Goal: Information Seeking & Learning: Learn about a topic

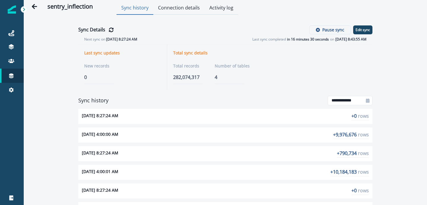
scroll to position [2, 0]
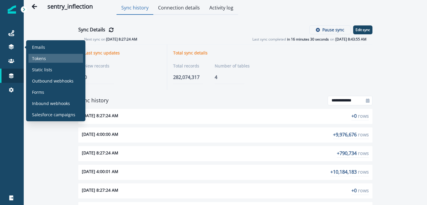
click at [42, 59] on p "Tokens" at bounding box center [39, 58] width 14 height 6
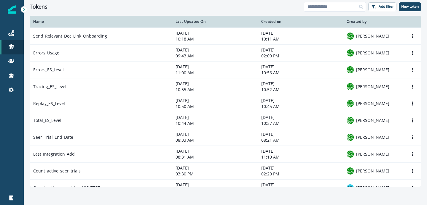
click at [289, 6] on div "Tokens" at bounding box center [167, 7] width 274 height 7
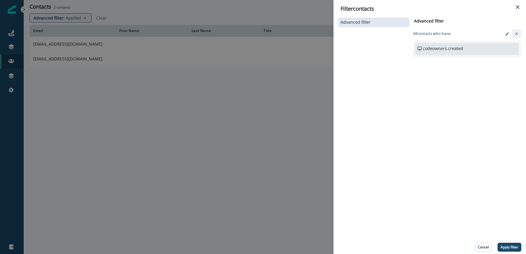
click at [517, 33] on icon "clear-filter" at bounding box center [516, 33] width 3 height 3
click at [425, 44] on p "Add condition" at bounding box center [433, 42] width 23 height 4
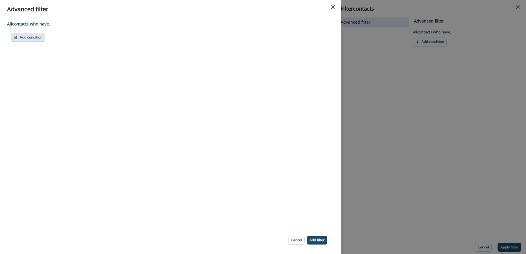
click at [27, 40] on button "Add condition" at bounding box center [28, 37] width 34 height 9
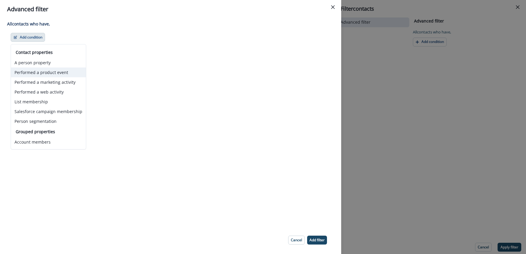
click at [46, 73] on button "Performed a product event" at bounding box center [48, 73] width 75 height 10
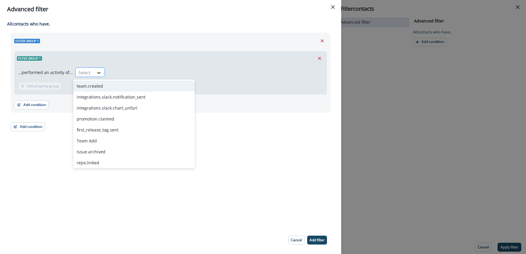
click at [95, 76] on div at bounding box center [99, 73] width 11 height 10
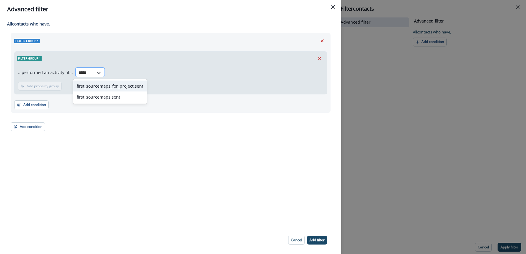
type input "******"
click at [107, 98] on div "first_sourcemaps.sent" at bounding box center [110, 97] width 74 height 11
click at [320, 238] on p "Add filter" at bounding box center [317, 240] width 15 height 4
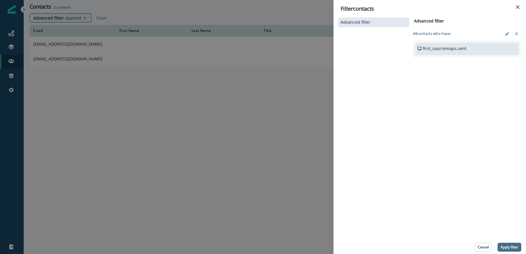
click at [507, 246] on p "Apply filter" at bounding box center [510, 247] width 18 height 4
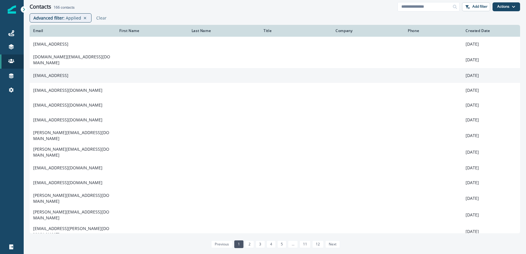
click at [58, 75] on td "[EMAIL_ADDRESS]" at bounding box center [73, 75] width 86 height 15
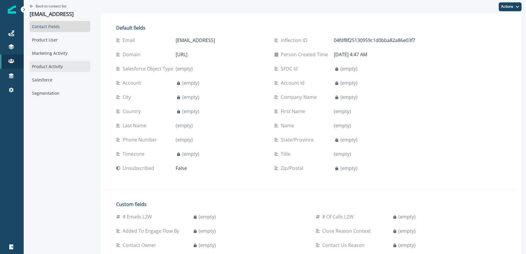
click at [51, 67] on div "Product Activity" at bounding box center [60, 66] width 61 height 11
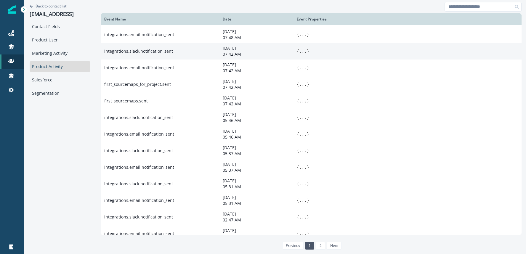
scroll to position [216, 0]
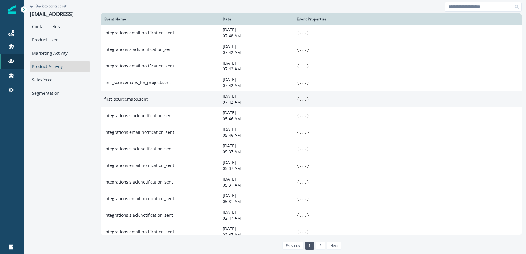
click at [304, 102] on button "..." at bounding box center [302, 99] width 7 height 6
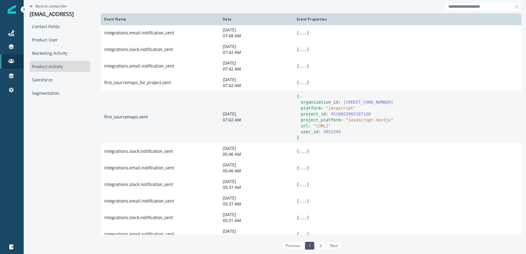
drag, startPoint x: 316, startPoint y: 132, endPoint x: 380, endPoint y: 133, distance: 64.3
click at [331, 128] on span "" [URL] "" at bounding box center [322, 126] width 17 height 5
copy span "[URL]"
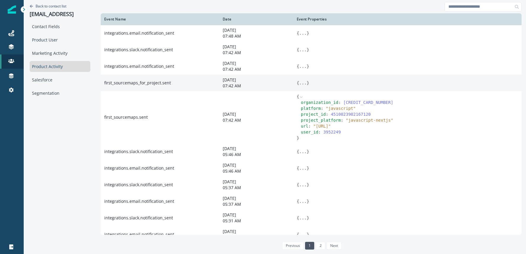
click at [304, 86] on button "..." at bounding box center [302, 83] width 7 height 6
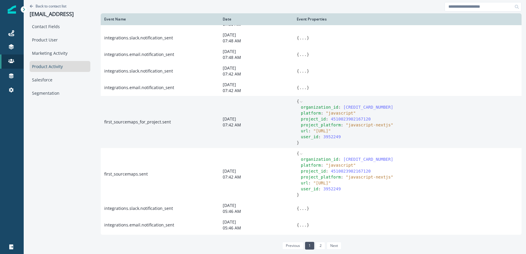
scroll to position [196, 0]
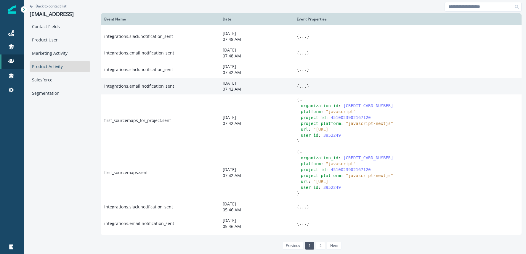
click at [306, 89] on button "..." at bounding box center [302, 86] width 7 height 6
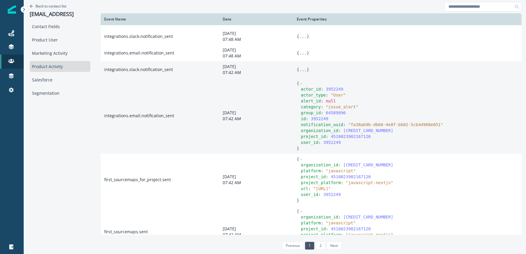
click at [304, 73] on button "..." at bounding box center [302, 70] width 7 height 6
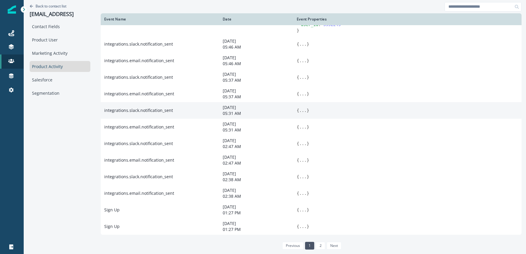
scroll to position [481, 0]
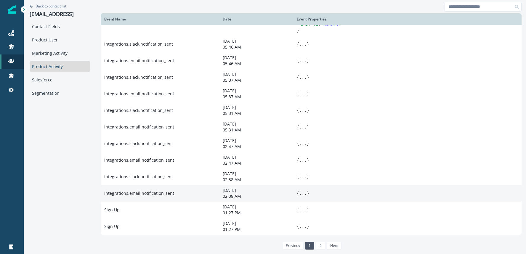
click at [306, 194] on button "..." at bounding box center [302, 194] width 7 height 6
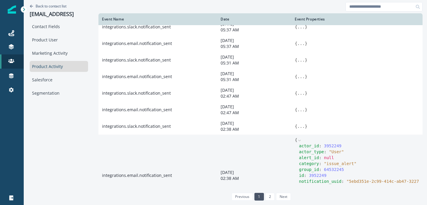
scroll to position [607, 0]
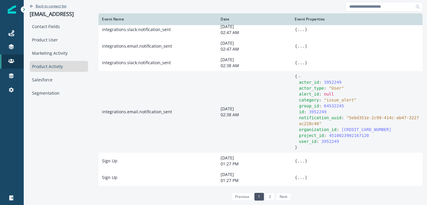
click at [61, 6] on p "Back to contact list" at bounding box center [51, 6] width 31 height 5
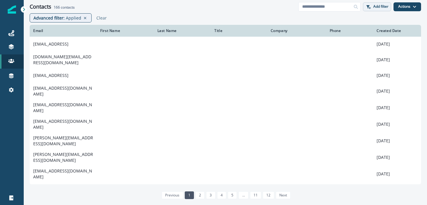
click at [379, 7] on p "Add filter" at bounding box center [380, 6] width 15 height 4
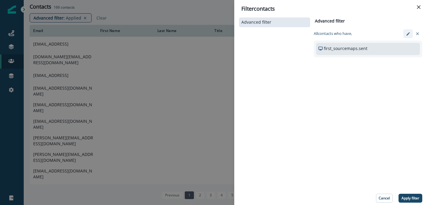
click at [408, 32] on icon "edit-filter" at bounding box center [407, 33] width 3 height 3
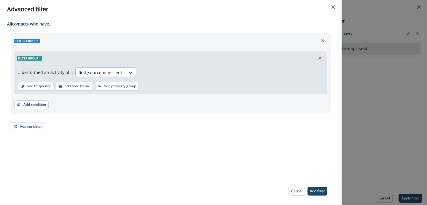
click at [117, 69] on div "first_sourcemaps.sent" at bounding box center [100, 73] width 49 height 10
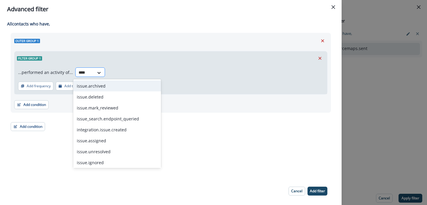
type input "*****"
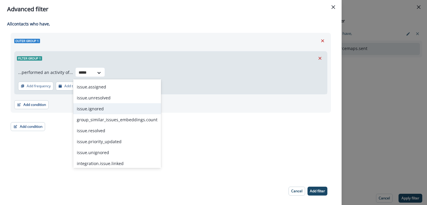
scroll to position [65, 0]
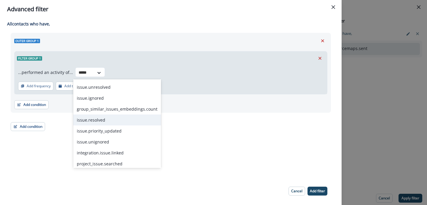
click at [103, 122] on div "issue.resolved" at bounding box center [117, 120] width 88 height 11
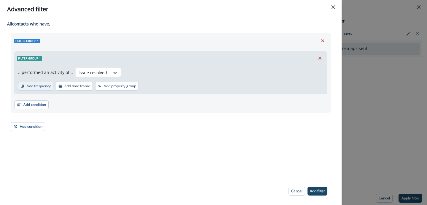
click at [33, 87] on p "Add frequency" at bounding box center [39, 86] width 24 height 4
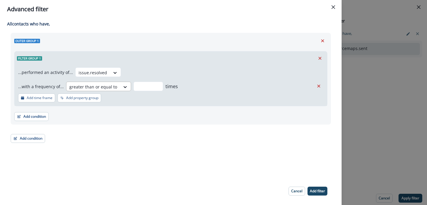
click at [104, 91] on div "greater than or equal to" at bounding box center [93, 87] width 54 height 10
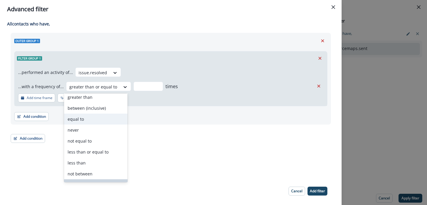
scroll to position [0, 0]
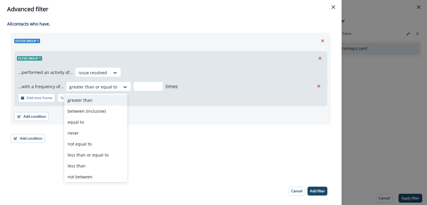
click at [103, 102] on div "greater than" at bounding box center [95, 100] width 63 height 11
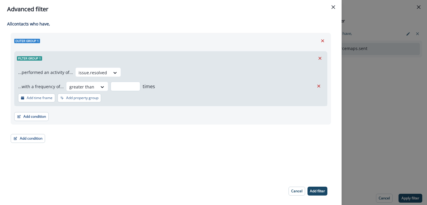
click at [129, 87] on input "number" at bounding box center [126, 86] width 30 height 9
type input "*"
click at [186, 92] on div "...performed an activity of... issue.resolved ...with a frequency of... greater…" at bounding box center [171, 85] width 312 height 41
click at [42, 99] on p "Add time frame" at bounding box center [40, 98] width 26 height 4
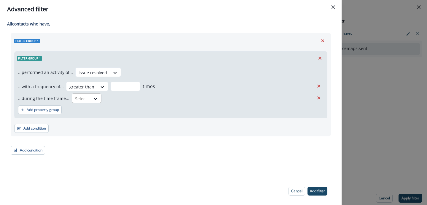
click at [92, 103] on div at bounding box center [95, 99] width 11 height 10
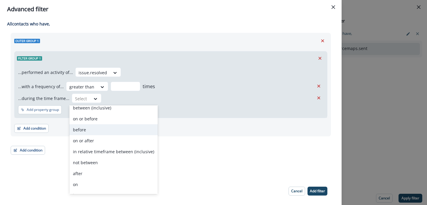
scroll to position [23, 0]
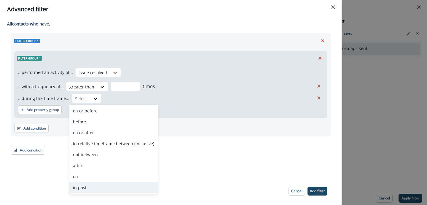
click at [82, 186] on div "in past" at bounding box center [113, 187] width 88 height 11
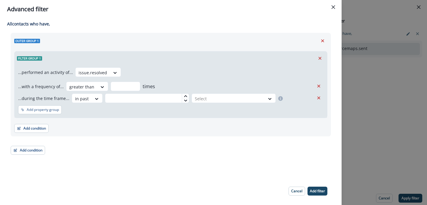
click at [184, 95] on icon at bounding box center [186, 97] width 4 height 4
type input "*"
click at [208, 96] on div at bounding box center [228, 98] width 67 height 7
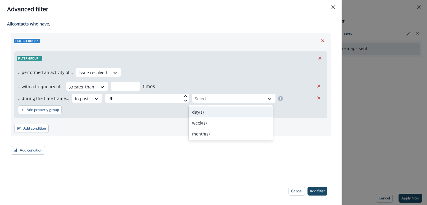
click at [201, 115] on div "day(s)" at bounding box center [230, 112] width 84 height 11
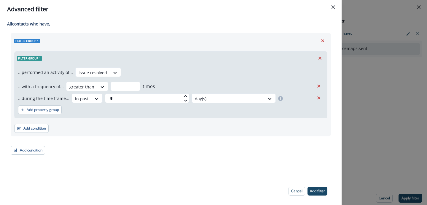
click at [223, 148] on div "Outer group 1 Filter group 1 ...performed an activity of... issue.resolved ...w…" at bounding box center [171, 94] width 320 height 122
click at [320, 194] on button "Add filter" at bounding box center [317, 191] width 20 height 9
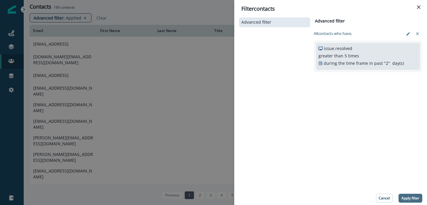
click at [408, 196] on p "Apply filter" at bounding box center [410, 198] width 18 height 4
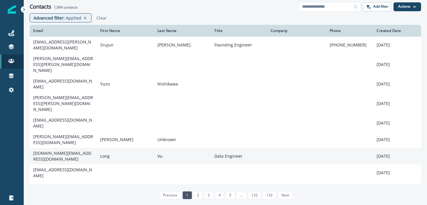
click at [64, 148] on td "[DOMAIN_NAME][EMAIL_ADDRESS][DOMAIN_NAME]" at bounding box center [63, 156] width 67 height 17
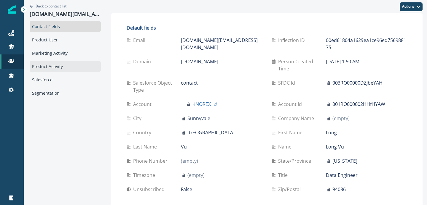
click at [60, 64] on div "Product Activity" at bounding box center [65, 66] width 71 height 11
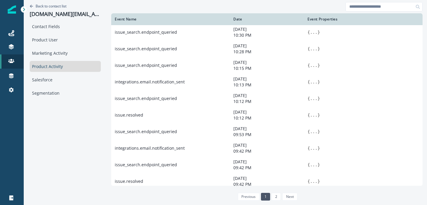
scroll to position [281, 0]
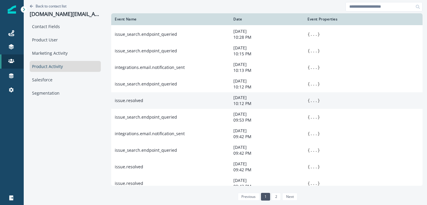
click at [310, 104] on button "..." at bounding box center [313, 101] width 7 height 6
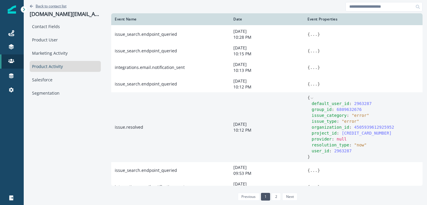
click at [62, 6] on p "Back to contact list" at bounding box center [51, 6] width 31 height 5
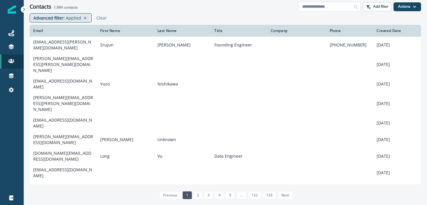
click at [75, 20] on p "Applied" at bounding box center [73, 18] width 15 height 6
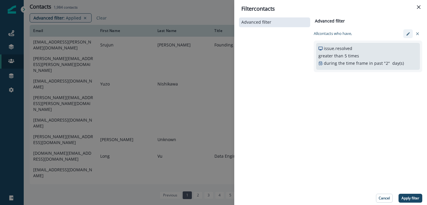
click at [407, 34] on icon "edit-filter" at bounding box center [407, 33] width 3 height 3
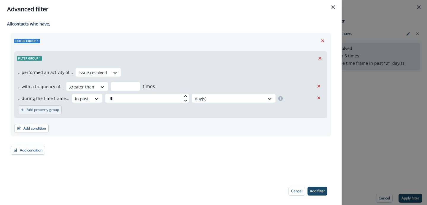
click at [39, 113] on button "Add property group" at bounding box center [40, 110] width 44 height 9
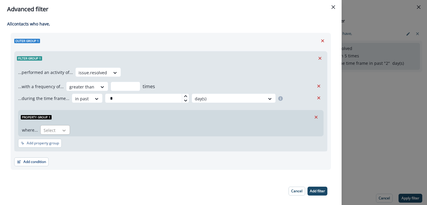
click at [60, 133] on div at bounding box center [64, 131] width 10 height 6
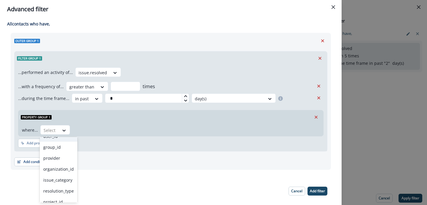
scroll to position [35, 0]
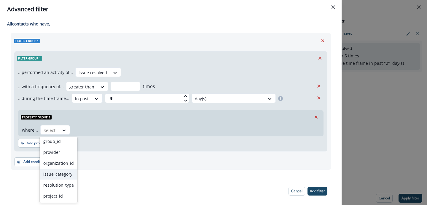
click at [62, 173] on div "issue_category" at bounding box center [59, 174] width 38 height 11
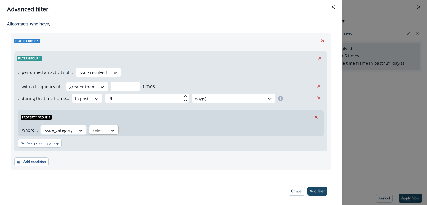
click at [104, 131] on div "Select" at bounding box center [98, 131] width 18 height 10
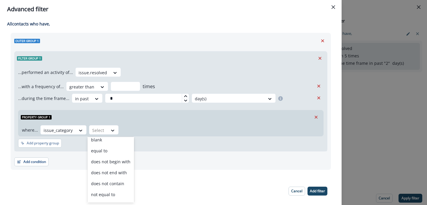
scroll to position [46, 0]
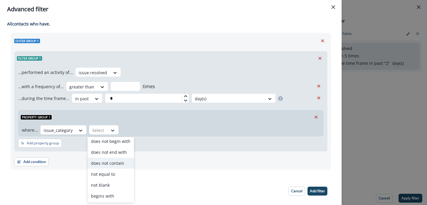
click at [108, 166] on div "does not contain" at bounding box center [110, 163] width 47 height 11
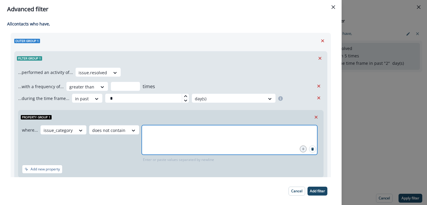
click at [152, 131] on input "text" at bounding box center [230, 133] width 174 height 12
type input "******"
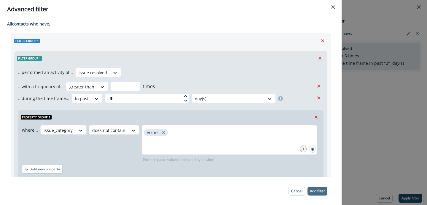
click at [317, 192] on p "Add filter" at bounding box center [317, 191] width 15 height 4
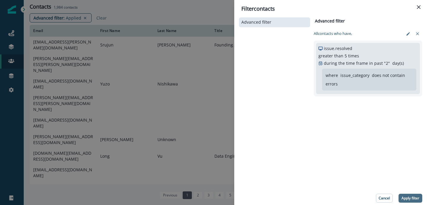
click at [409, 194] on button "Apply filter" at bounding box center [410, 198] width 24 height 9
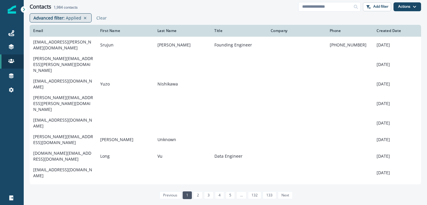
click at [74, 20] on p "Applied" at bounding box center [73, 18] width 15 height 6
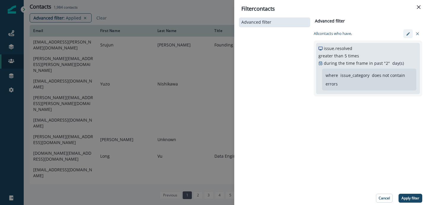
click at [407, 35] on icon "edit-filter" at bounding box center [408, 34] width 4 height 4
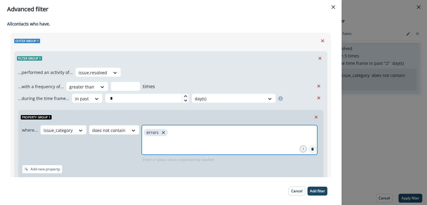
click at [161, 135] on icon "close" at bounding box center [163, 132] width 5 height 5
click at [161, 135] on input "text" at bounding box center [230, 133] width 174 height 12
type input "*****"
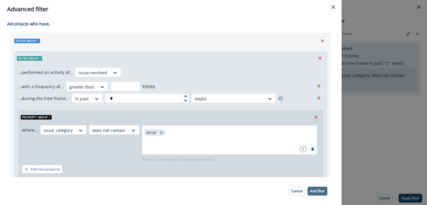
click at [314, 190] on p "Add filter" at bounding box center [317, 191] width 15 height 4
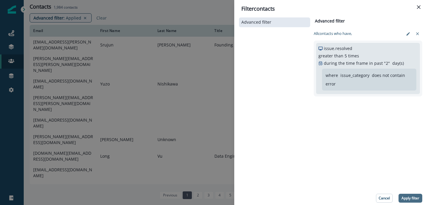
click at [401, 194] on button "Apply filter" at bounding box center [410, 198] width 24 height 9
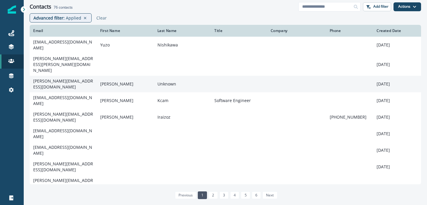
click at [56, 76] on td "[PERSON_NAME][EMAIL_ADDRESS][DOMAIN_NAME]" at bounding box center [63, 84] width 67 height 17
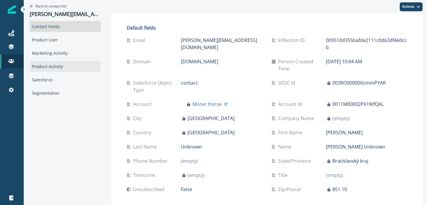
click at [59, 68] on div "Product Activity" at bounding box center [65, 66] width 71 height 11
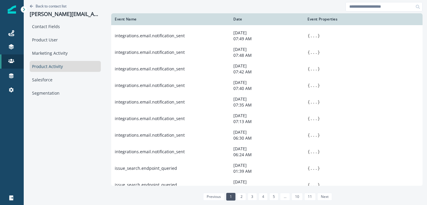
scroll to position [346, 0]
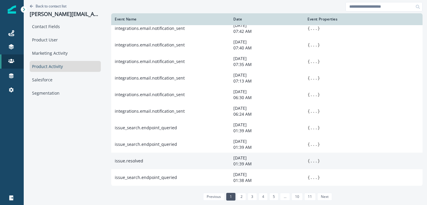
click at [310, 160] on button "..." at bounding box center [313, 161] width 7 height 6
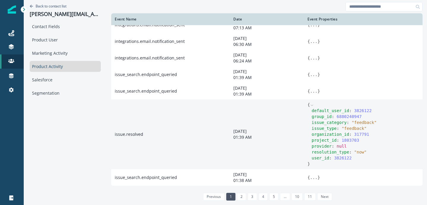
scroll to position [399, 0]
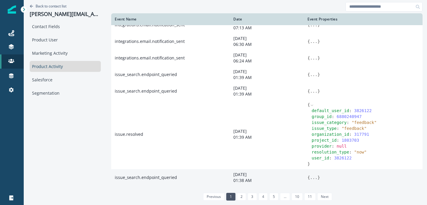
click at [310, 177] on button "..." at bounding box center [313, 178] width 7 height 6
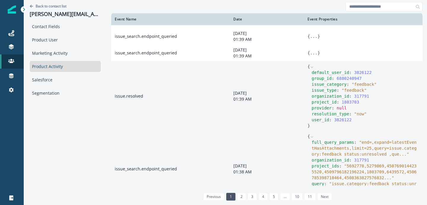
scroll to position [456, 0]
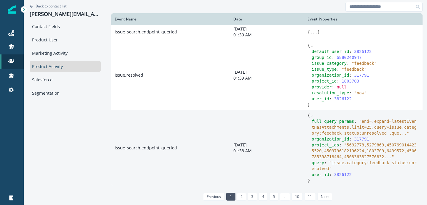
click at [340, 135] on span "" end=,expand=latestEventHasAttachments,limit=25,query=issue.category:feedback …" at bounding box center [363, 127] width 105 height 17
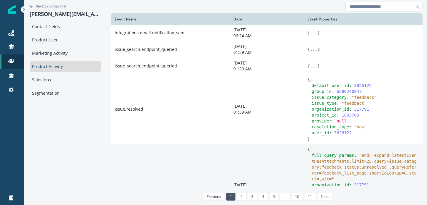
scroll to position [464, 0]
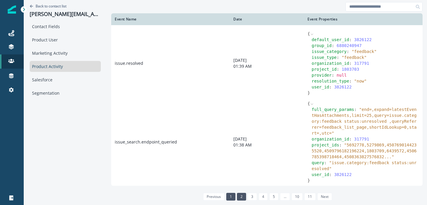
click at [237, 197] on link "2" at bounding box center [241, 197] width 9 height 8
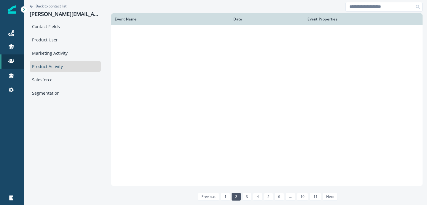
scroll to position [346, 0]
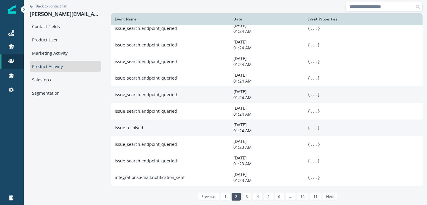
click at [310, 127] on button "..." at bounding box center [313, 128] width 7 height 6
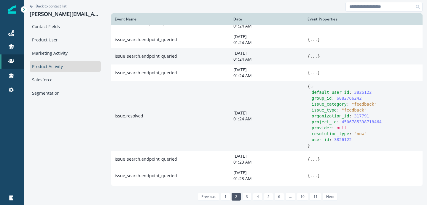
scroll to position [399, 0]
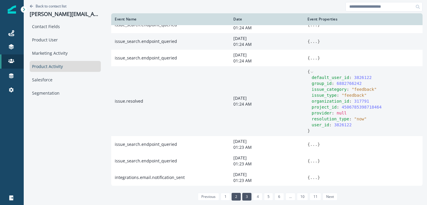
click at [242, 199] on link "3" at bounding box center [246, 197] width 9 height 8
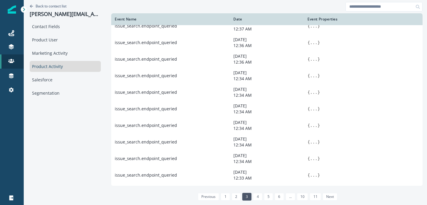
scroll to position [346, 0]
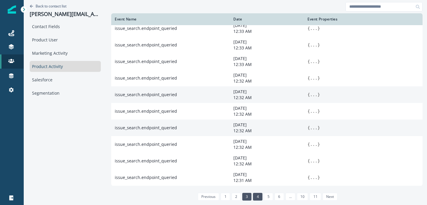
click at [253, 197] on link "4" at bounding box center [257, 197] width 9 height 8
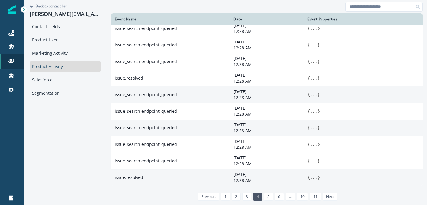
click at [310, 179] on button "..." at bounding box center [313, 178] width 7 height 6
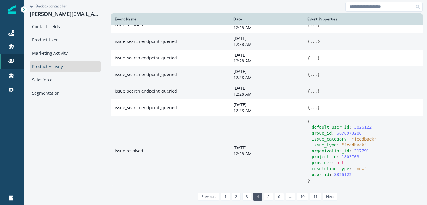
scroll to position [399, 0]
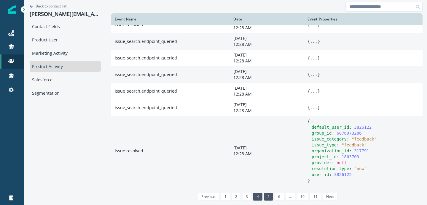
click at [264, 196] on link "5" at bounding box center [268, 197] width 9 height 8
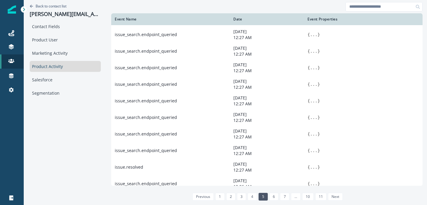
scroll to position [0, 0]
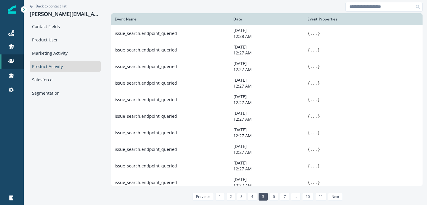
click at [229, 8] on div at bounding box center [266, 6] width 311 height 13
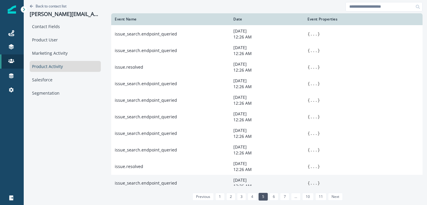
scroll to position [346, 0]
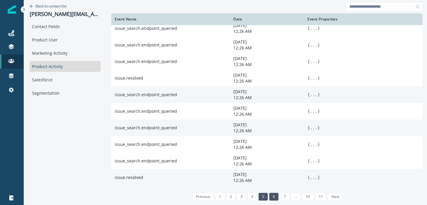
click at [269, 197] on link "6" at bounding box center [273, 197] width 9 height 8
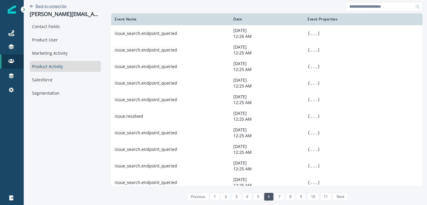
click at [56, 7] on p "Back to contact list" at bounding box center [51, 6] width 31 height 5
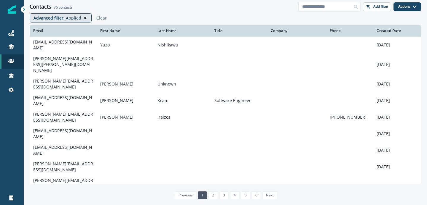
click at [84, 17] on icon at bounding box center [85, 18] width 3 height 3
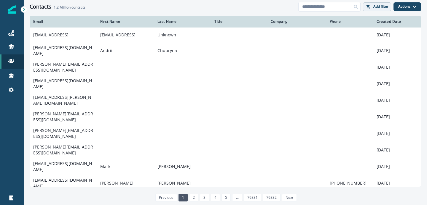
click at [381, 5] on p "Add filter" at bounding box center [380, 6] width 15 height 4
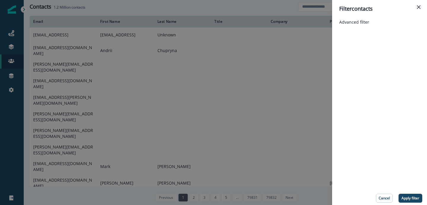
click at [238, 9] on div "Filter contacts Advanced filter Cancel Apply filter" at bounding box center [213, 102] width 427 height 205
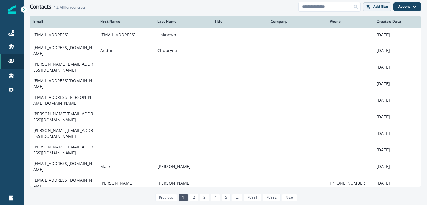
click at [378, 4] on p "Add filter" at bounding box center [380, 6] width 15 height 4
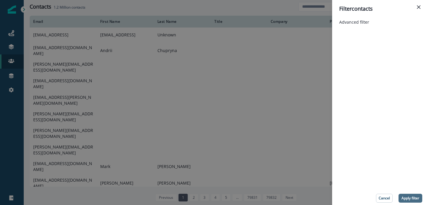
click at [410, 199] on p "Apply filter" at bounding box center [410, 198] width 18 height 4
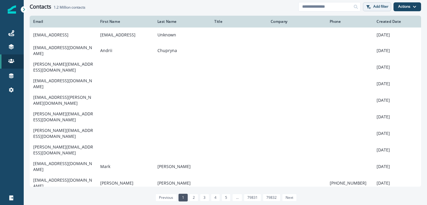
click at [377, 6] on p "Add filter" at bounding box center [380, 6] width 15 height 4
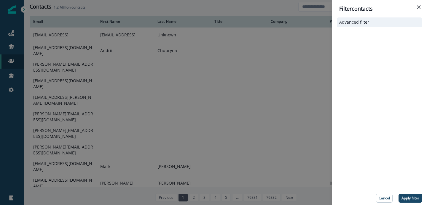
click at [356, 24] on p "Advanced filter" at bounding box center [354, 22] width 30 height 5
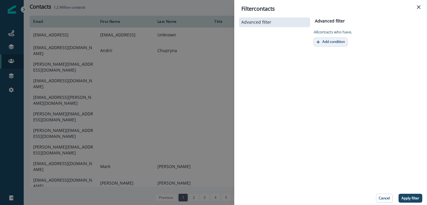
click at [330, 40] on p "Add condition" at bounding box center [333, 42] width 23 height 4
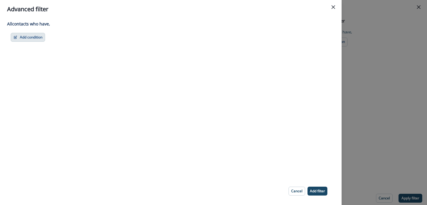
click at [29, 40] on button "Add condition" at bounding box center [28, 37] width 34 height 9
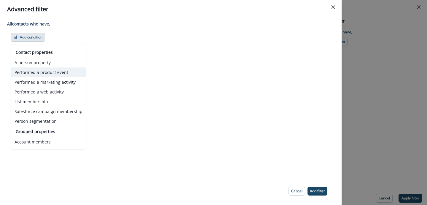
click at [42, 72] on button "Performed a product event" at bounding box center [48, 73] width 75 height 10
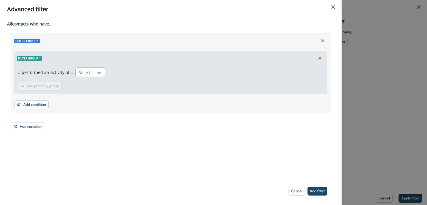
click at [90, 72] on div "Select" at bounding box center [85, 73] width 18 height 10
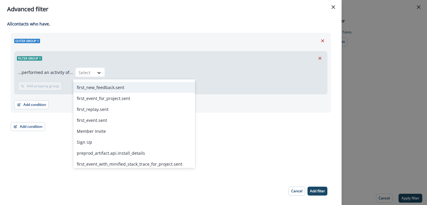
scroll to position [133, 0]
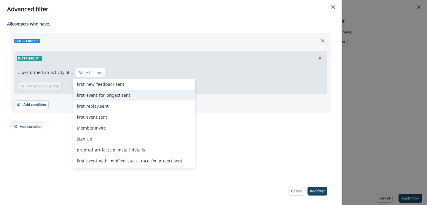
click at [108, 95] on div "first_event_for_project.sent" at bounding box center [134, 95] width 122 height 11
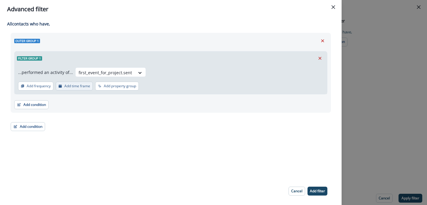
click at [78, 87] on p "Add time frame" at bounding box center [77, 86] width 26 height 4
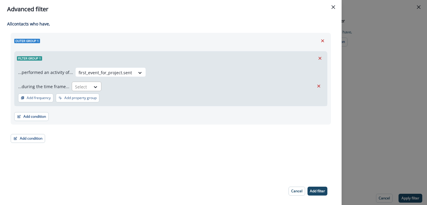
click at [91, 91] on div at bounding box center [95, 87] width 11 height 10
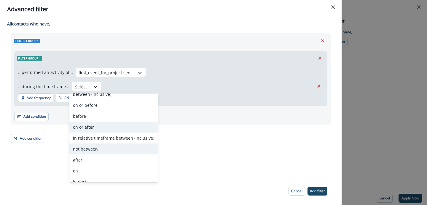
scroll to position [23, 0]
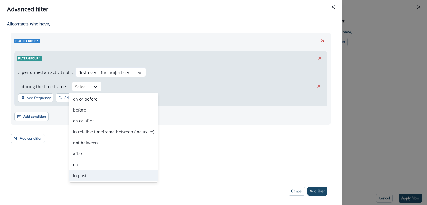
click at [80, 177] on div "in past" at bounding box center [113, 175] width 88 height 11
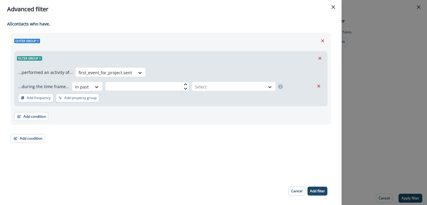
click at [148, 90] on input "text" at bounding box center [147, 86] width 84 height 9
type input "*"
click at [238, 89] on div at bounding box center [228, 86] width 67 height 7
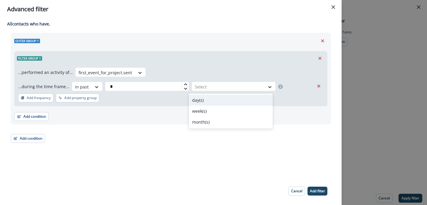
click at [220, 102] on div "day(s)" at bounding box center [230, 100] width 84 height 11
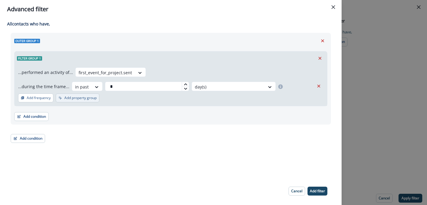
click at [78, 101] on button "Add property group" at bounding box center [78, 98] width 44 height 9
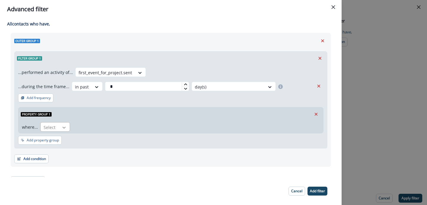
click at [65, 125] on icon at bounding box center [63, 128] width 5 height 6
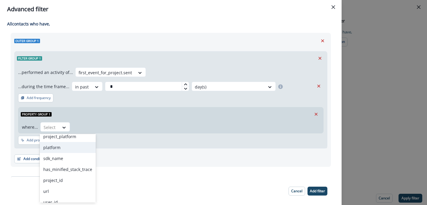
scroll to position [4, 0]
click at [59, 150] on div "platform" at bounding box center [68, 148] width 56 height 11
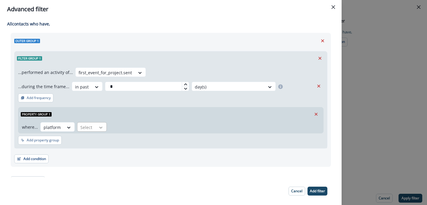
click at [102, 128] on icon at bounding box center [100, 128] width 5 height 6
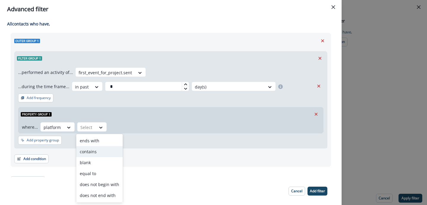
click at [92, 151] on div "contains" at bounding box center [99, 151] width 47 height 11
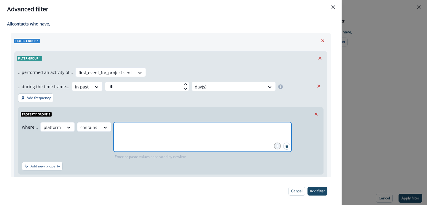
click at [133, 126] on input "text" at bounding box center [202, 130] width 176 height 12
type input "*"
type input "**********"
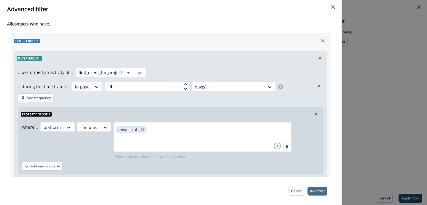
click at [315, 191] on p "Add filter" at bounding box center [317, 191] width 15 height 4
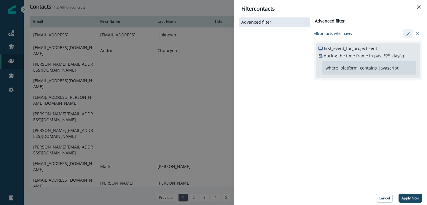
click at [407, 35] on icon "edit-filter" at bounding box center [407, 33] width 3 height 3
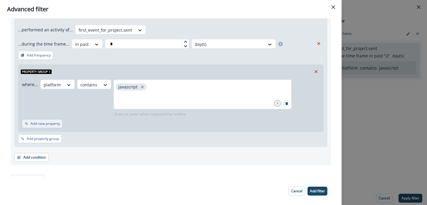
scroll to position [52, 0]
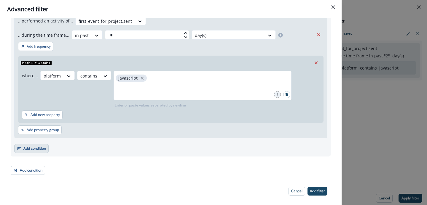
click at [33, 152] on button "Add condition" at bounding box center [31, 148] width 34 height 9
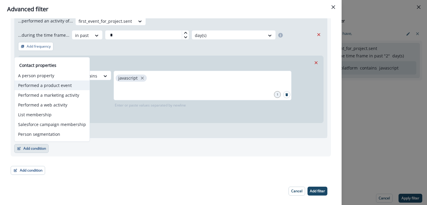
click at [62, 87] on button "Performed a product event" at bounding box center [52, 86] width 75 height 10
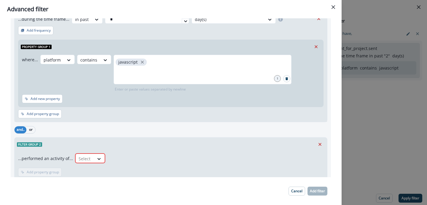
scroll to position [110, 0]
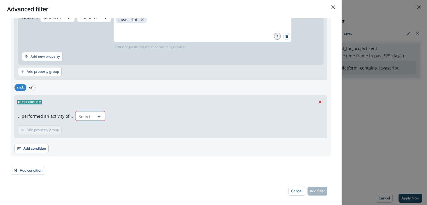
click at [98, 120] on div at bounding box center [99, 117] width 11 height 10
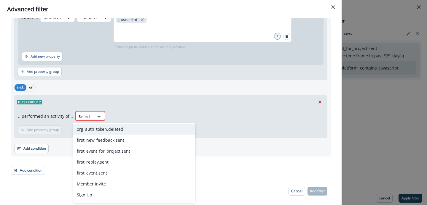
scroll to position [0, 0]
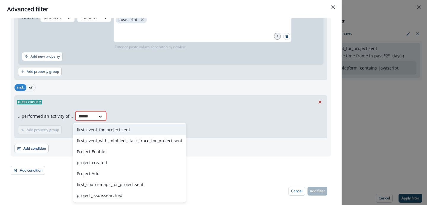
type input "*******"
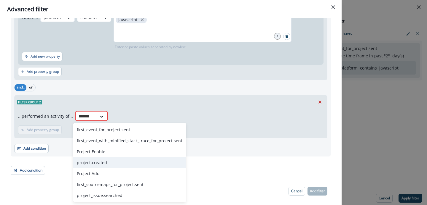
click at [115, 160] on div "project.created" at bounding box center [129, 162] width 113 height 11
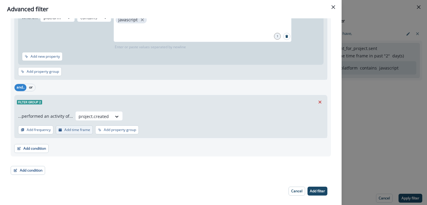
click at [79, 133] on button "Add time frame" at bounding box center [74, 130] width 37 height 9
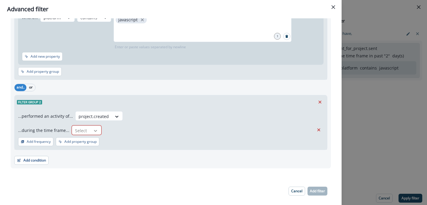
click at [97, 132] on div at bounding box center [95, 131] width 10 height 6
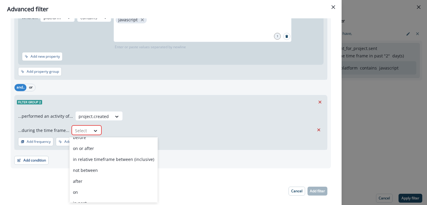
scroll to position [47, 0]
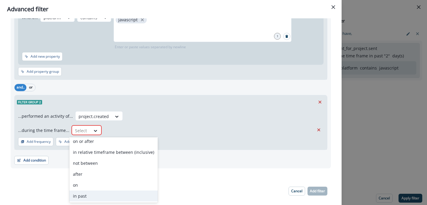
click at [85, 195] on div "in past" at bounding box center [113, 196] width 88 height 11
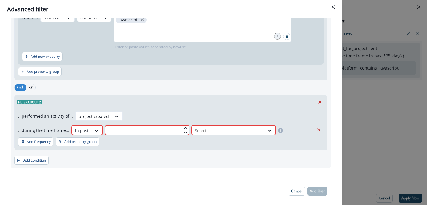
click at [157, 132] on input "text" at bounding box center [147, 130] width 84 height 9
type input "*"
click at [192, 131] on div "Select" at bounding box center [228, 131] width 73 height 10
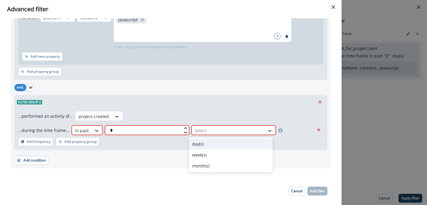
click at [203, 142] on div "day(s)" at bounding box center [230, 144] width 84 height 11
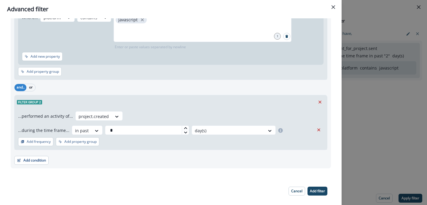
click at [188, 143] on div "...performed an activity of... project.created ...during the time frame... in p…" at bounding box center [171, 129] width 312 height 41
click at [148, 148] on div "...performed an activity of... project.created ...during the time frame... in p…" at bounding box center [171, 129] width 312 height 41
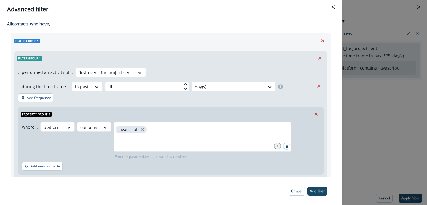
scroll to position [122, 0]
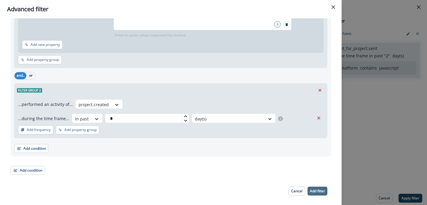
click at [314, 190] on p "Add filter" at bounding box center [317, 191] width 15 height 4
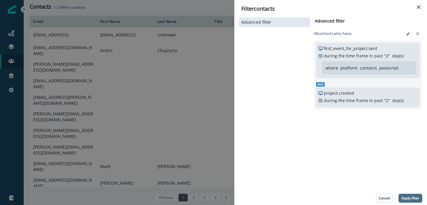
click at [410, 195] on button "Apply filter" at bounding box center [410, 198] width 24 height 9
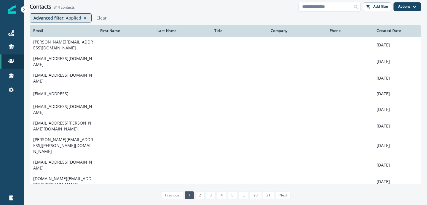
click at [70, 17] on p "Applied" at bounding box center [73, 18] width 15 height 6
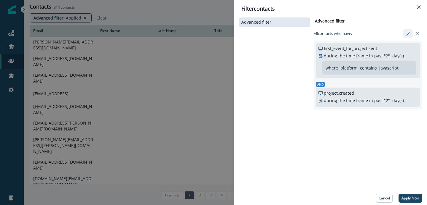
click at [408, 35] on icon "edit-filter" at bounding box center [408, 34] width 4 height 4
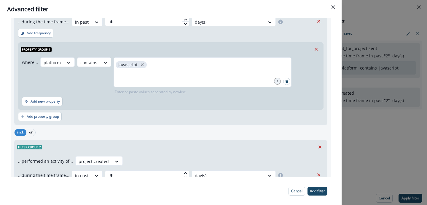
scroll to position [122, 0]
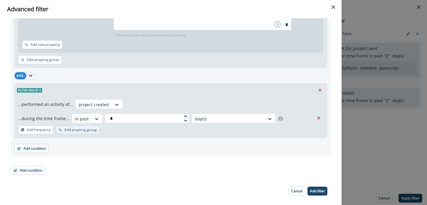
click at [84, 130] on p "Add property group" at bounding box center [80, 130] width 32 height 4
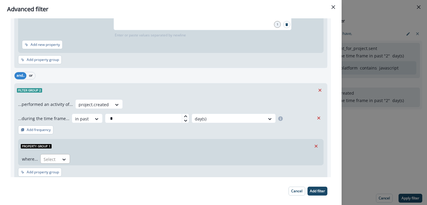
click at [56, 159] on div "Select" at bounding box center [50, 160] width 18 height 10
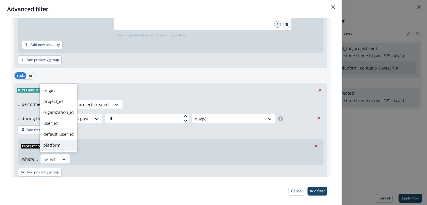
click at [56, 141] on div "platform" at bounding box center [59, 145] width 38 height 11
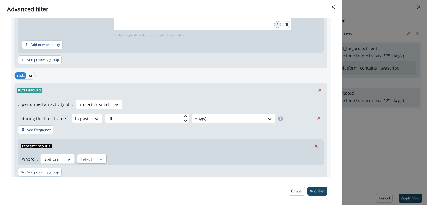
click at [103, 161] on div at bounding box center [101, 160] width 10 height 6
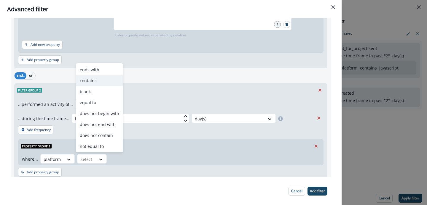
click at [101, 80] on div "contains" at bounding box center [99, 80] width 47 height 11
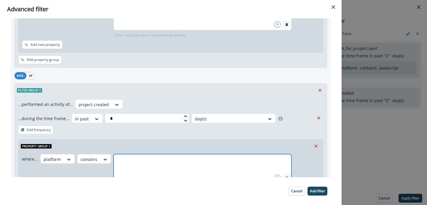
click at [155, 167] on input "text" at bounding box center [202, 162] width 176 height 12
type input "**********"
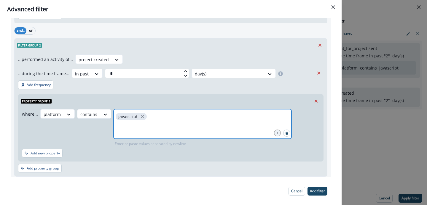
scroll to position [198, 0]
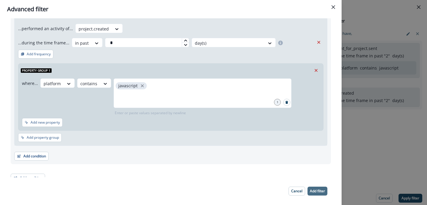
click at [314, 188] on button "Add filter" at bounding box center [317, 191] width 20 height 9
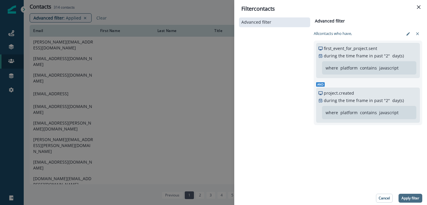
click at [404, 199] on p "Apply filter" at bounding box center [410, 198] width 18 height 4
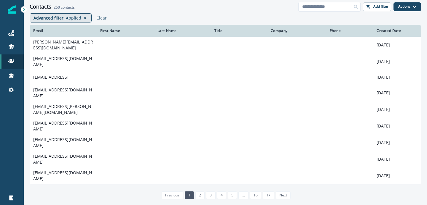
click at [60, 14] on div "Advanced filter : Applied" at bounding box center [61, 17] width 62 height 9
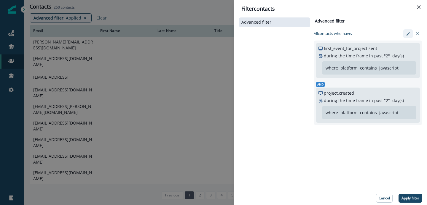
click at [406, 32] on icon "edit-filter" at bounding box center [408, 34] width 4 height 4
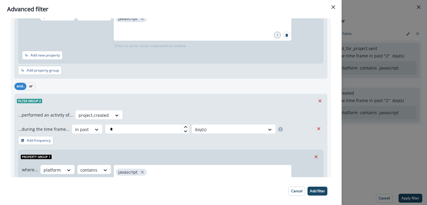
scroll to position [205, 0]
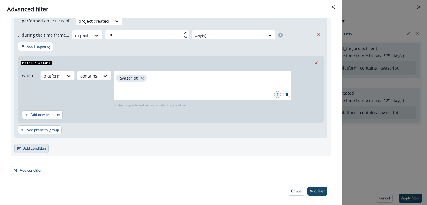
click at [36, 145] on button "Add condition" at bounding box center [31, 148] width 34 height 9
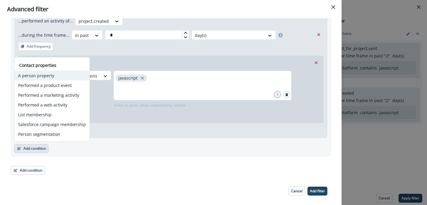
click at [55, 78] on button "A person property" at bounding box center [52, 76] width 75 height 10
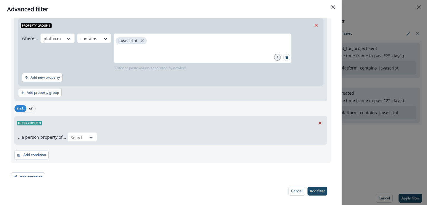
scroll to position [249, 0]
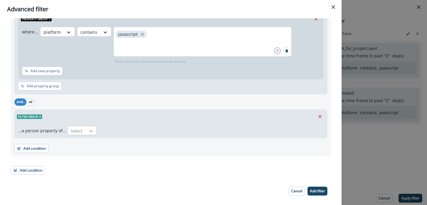
click at [86, 132] on div at bounding box center [91, 131] width 10 height 6
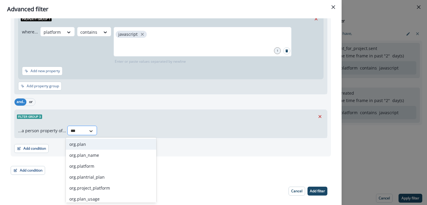
type input "****"
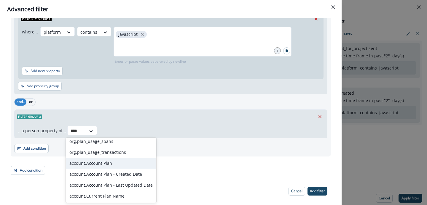
scroll to position [0, 0]
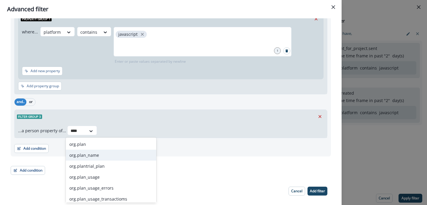
click at [98, 155] on div "org.plan_name" at bounding box center [111, 155] width 90 height 11
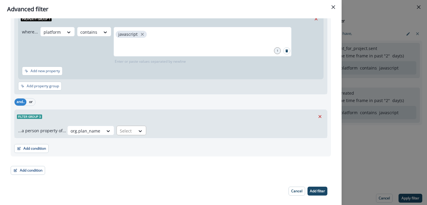
click at [132, 132] on div "Select" at bounding box center [126, 131] width 18 height 10
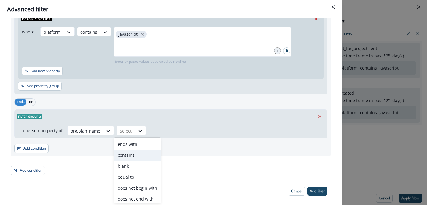
click at [130, 158] on div "contains" at bounding box center [137, 155] width 47 height 11
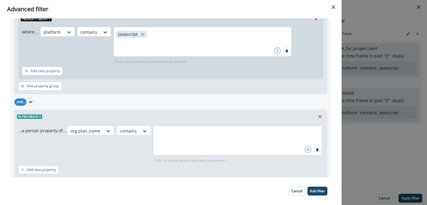
click at [161, 140] on div at bounding box center [237, 141] width 169 height 30
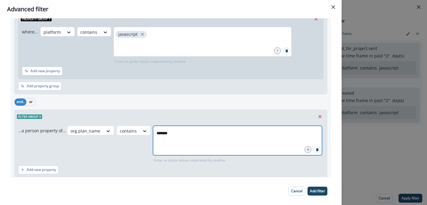
type input "********"
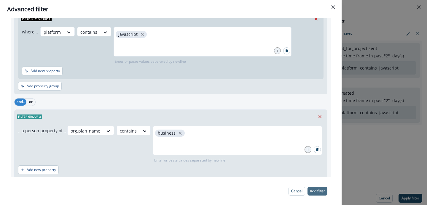
click at [322, 192] on p "Add filter" at bounding box center [317, 191] width 15 height 4
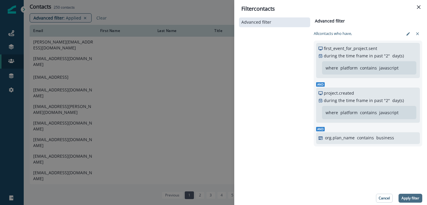
click at [412, 194] on button "Apply filter" at bounding box center [410, 198] width 24 height 9
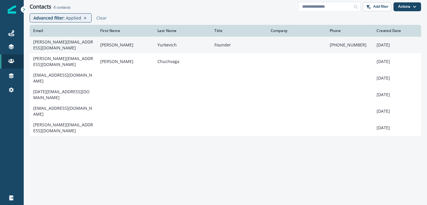
click at [44, 44] on td "[PERSON_NAME][EMAIL_ADDRESS][DOMAIN_NAME]" at bounding box center [63, 45] width 67 height 17
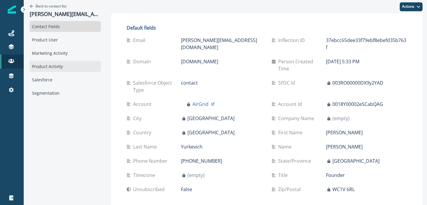
click at [55, 62] on div "Product Activity" at bounding box center [65, 66] width 71 height 11
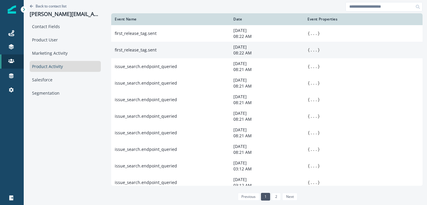
click at [310, 52] on button "..." at bounding box center [313, 50] width 7 height 6
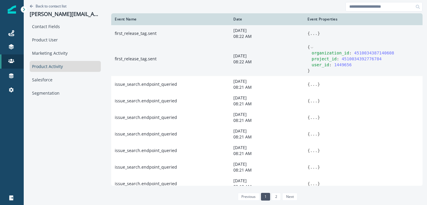
click at [310, 32] on button "..." at bounding box center [313, 34] width 7 height 6
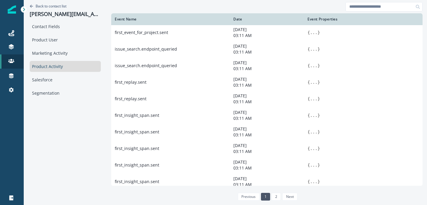
scroll to position [381, 0]
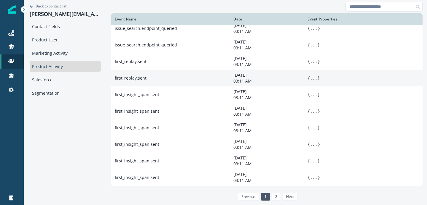
click at [310, 77] on button "..." at bounding box center [313, 78] width 7 height 6
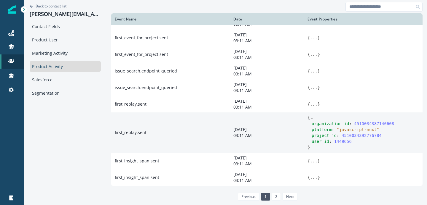
scroll to position [405, 0]
